Goal: Register for event/course

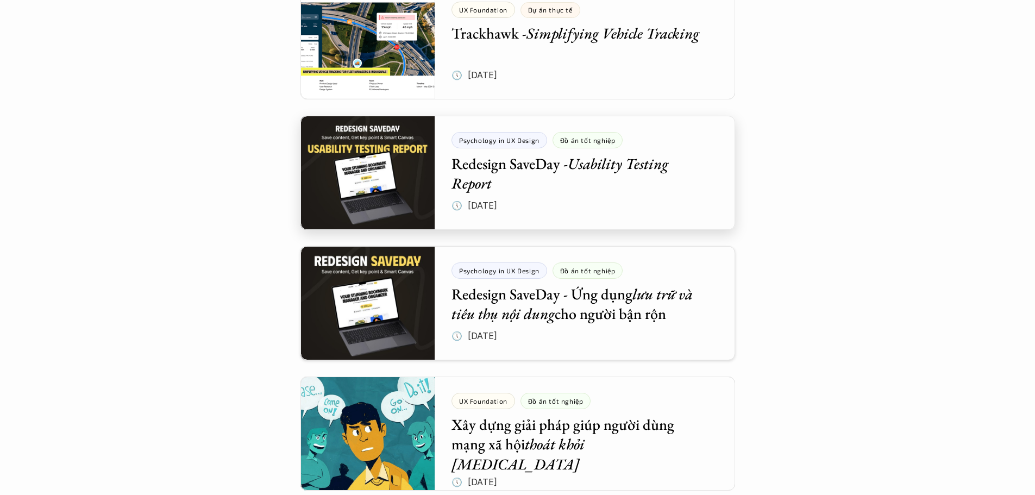
scroll to position [924, 0]
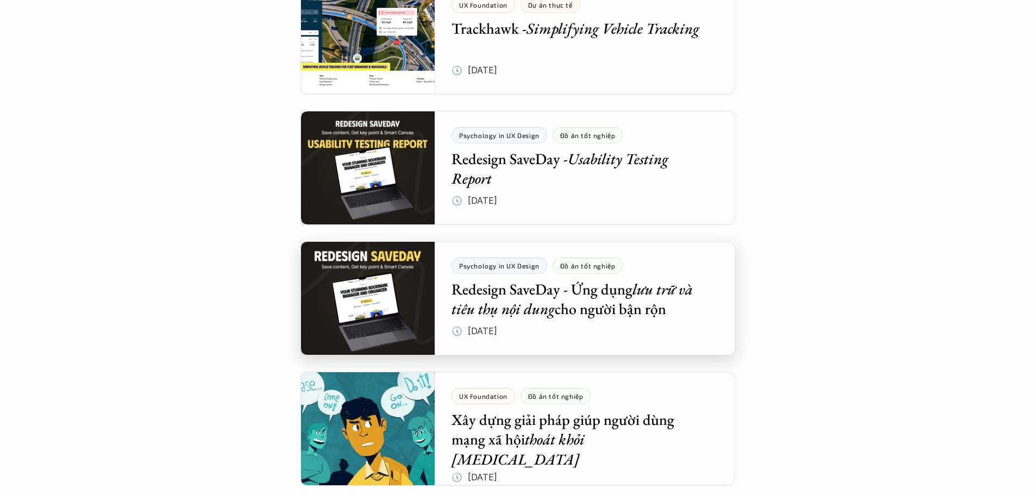
click at [419, 290] on div at bounding box center [517, 298] width 435 height 114
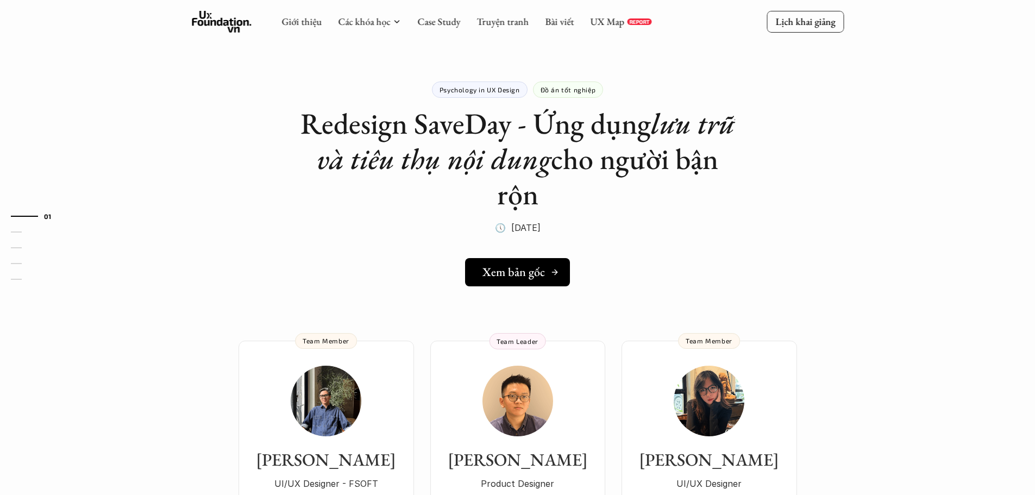
click at [512, 269] on h5 "Xem bản gốc" at bounding box center [513, 272] width 62 height 14
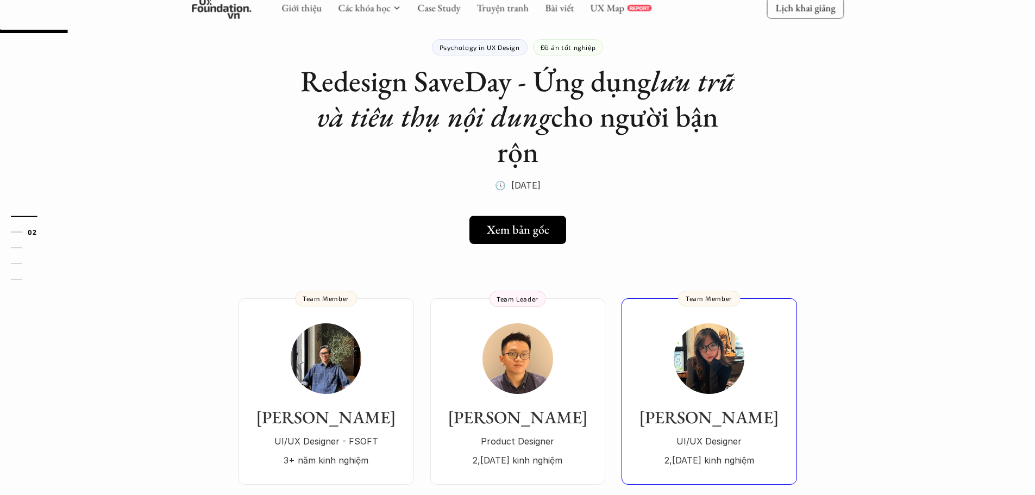
scroll to position [109, 0]
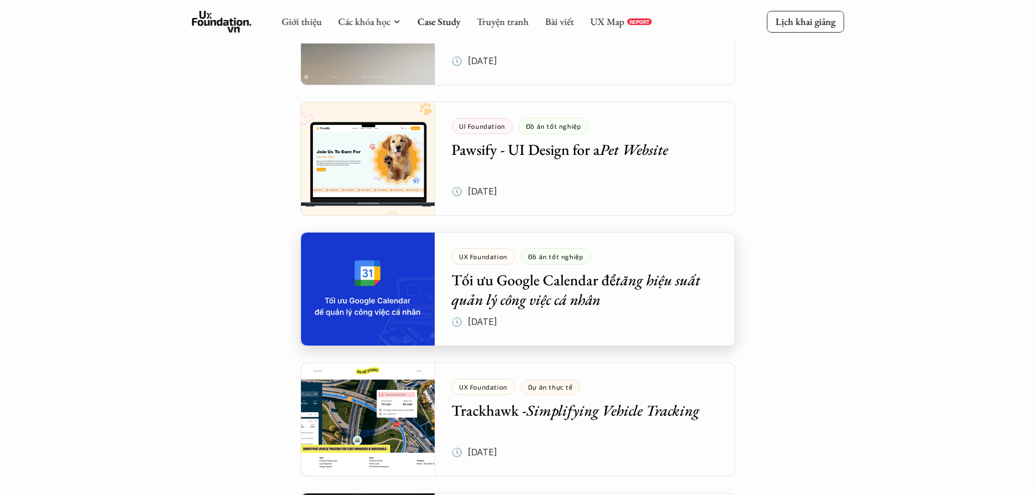
scroll to position [272, 0]
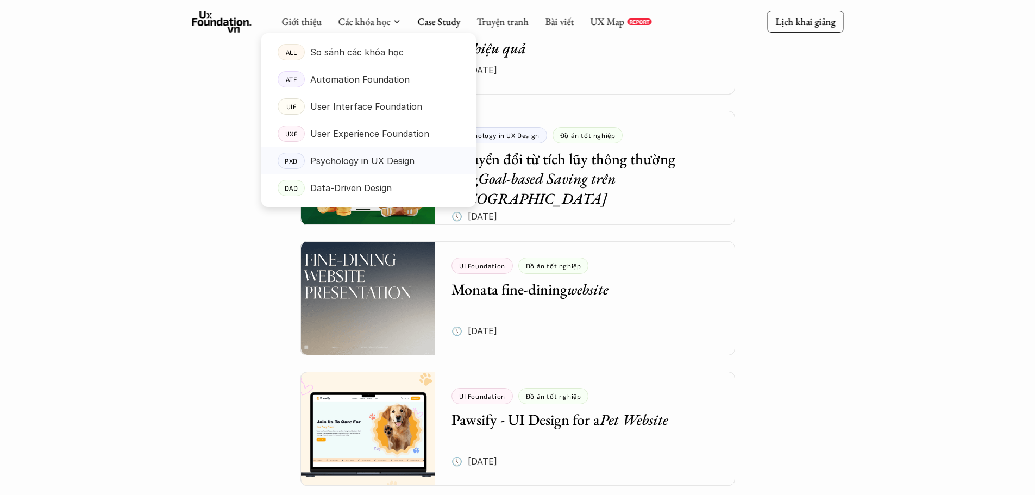
click at [347, 164] on p "Psychology in UX Design" at bounding box center [362, 161] width 104 height 16
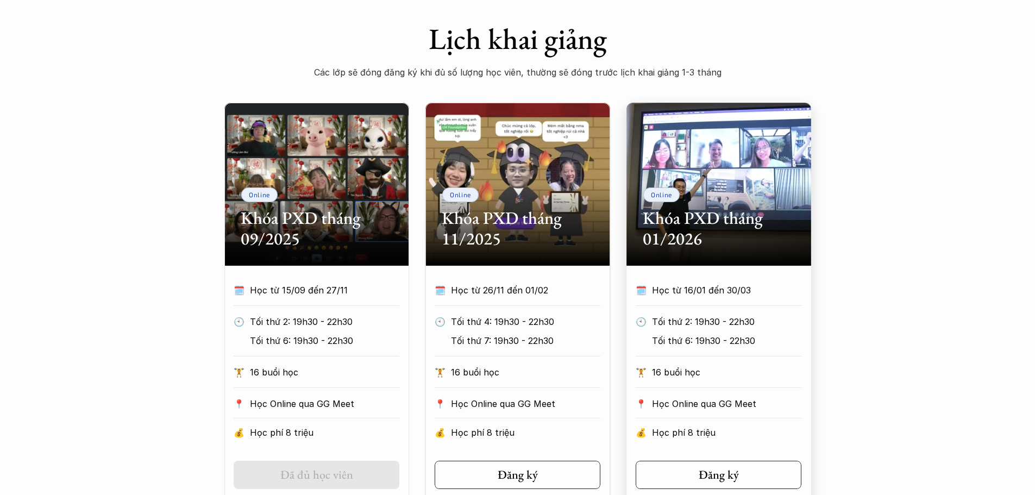
scroll to position [543, 0]
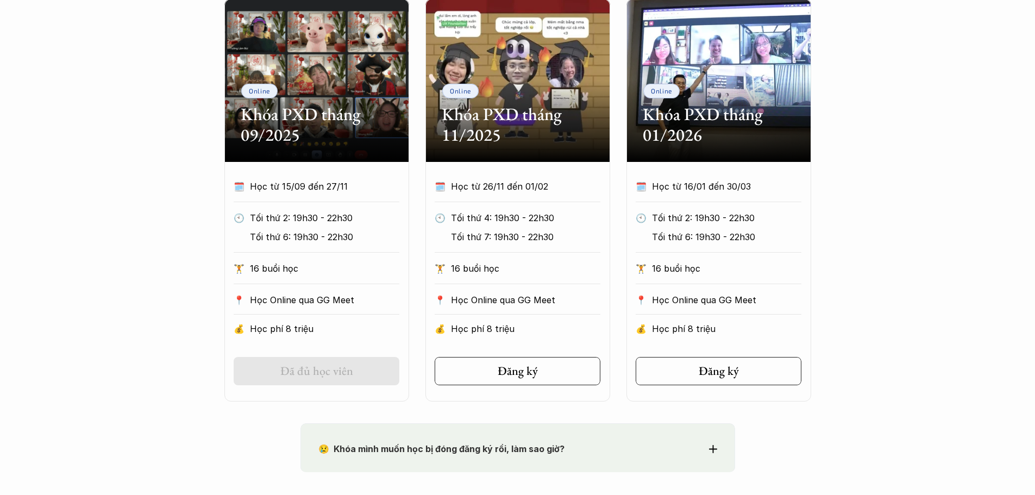
click at [283, 372] on h5 "Đã đủ học viên" at bounding box center [316, 371] width 73 height 14
click at [517, 370] on h5 "Đăng ký" at bounding box center [514, 371] width 40 height 14
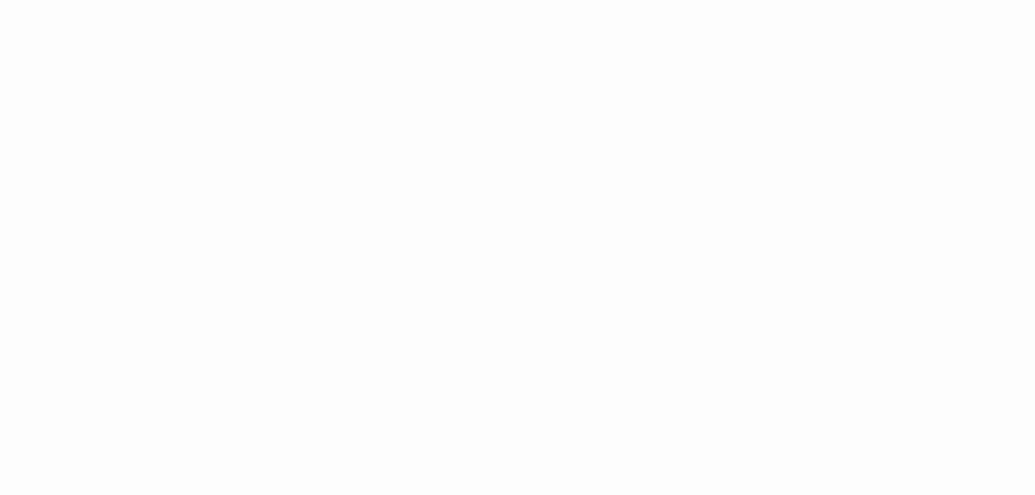
scroll to position [543, 0]
click at [262, 299] on div "Giới thiệu Các khóa học Case Study Truyện tranh Bài viết UX Map REPORT Lịch kha…" at bounding box center [517, 437] width 1035 height 2287
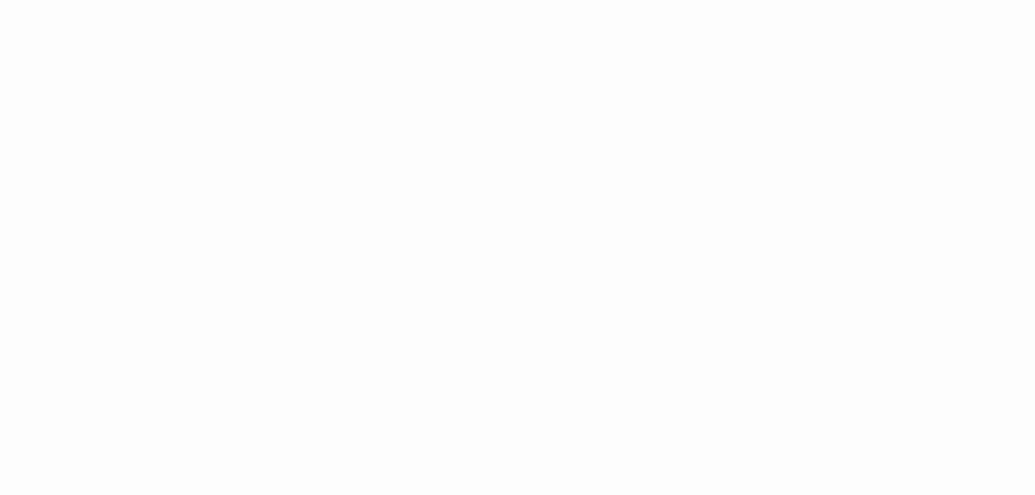
click at [208, 204] on div "Giới thiệu Các khóa học Case Study Truyện tranh Bài viết UX Map REPORT Lịch kha…" at bounding box center [517, 111] width 1035 height 2287
click at [805, 334] on div "Giới thiệu Các khóa học Case Study Truyện tranh Bài viết UX Map REPORT Lịch kha…" at bounding box center [517, 132] width 1035 height 1134
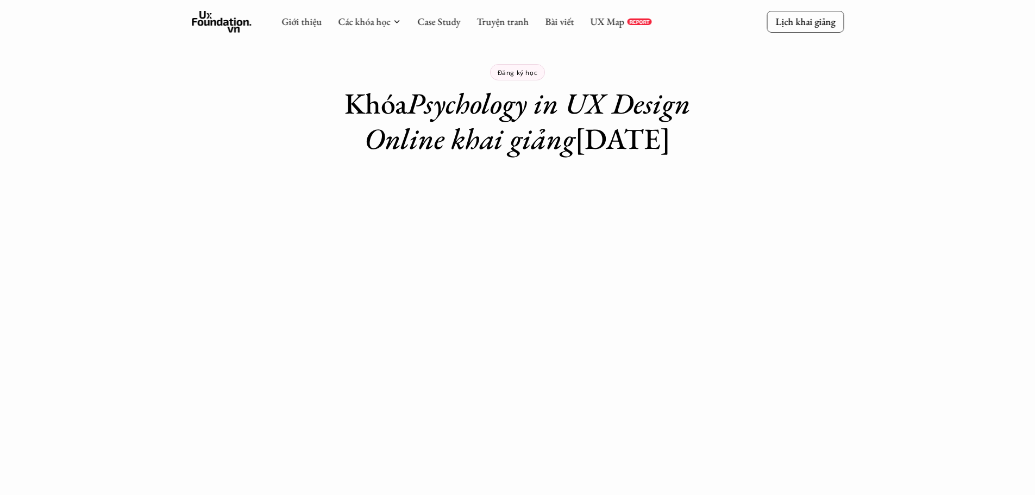
scroll to position [0, 0]
